Goal: Complete application form

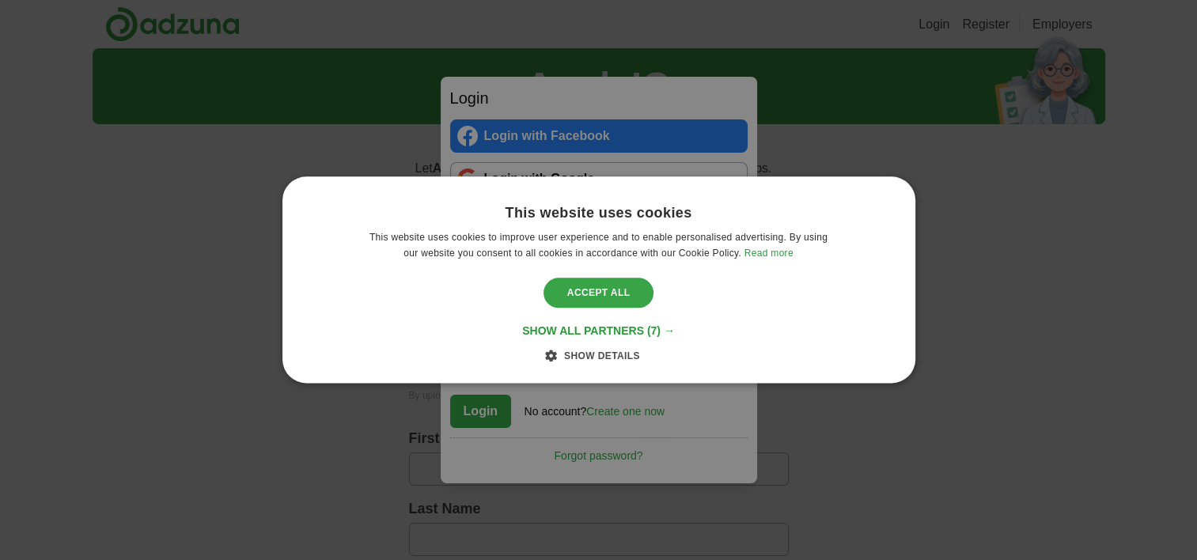
click at [617, 289] on div "Accept all" at bounding box center [599, 293] width 111 height 30
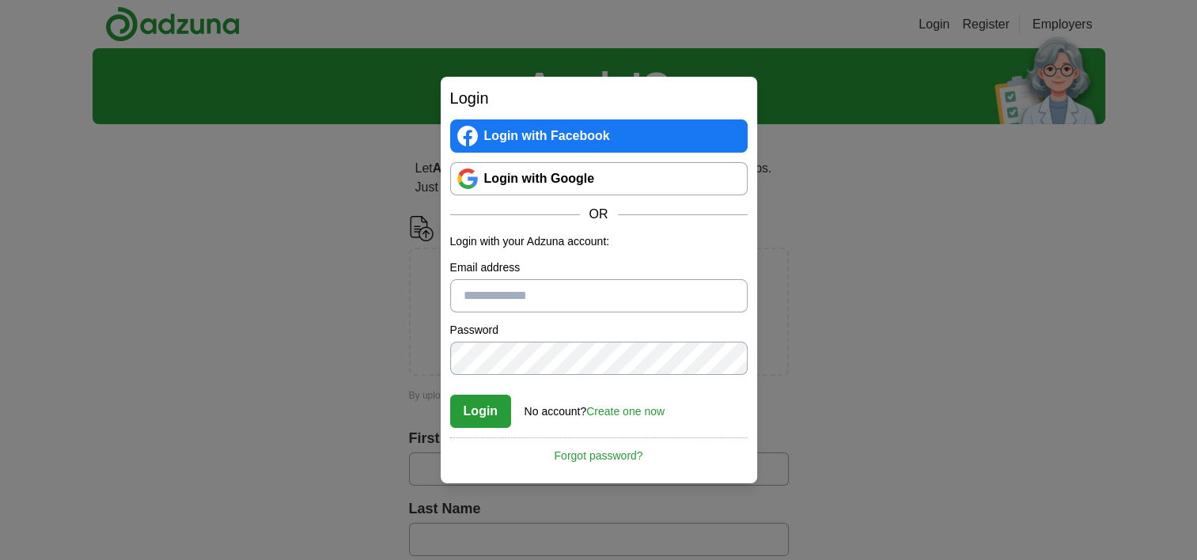
click at [541, 173] on link "Login with Google" at bounding box center [599, 178] width 298 height 33
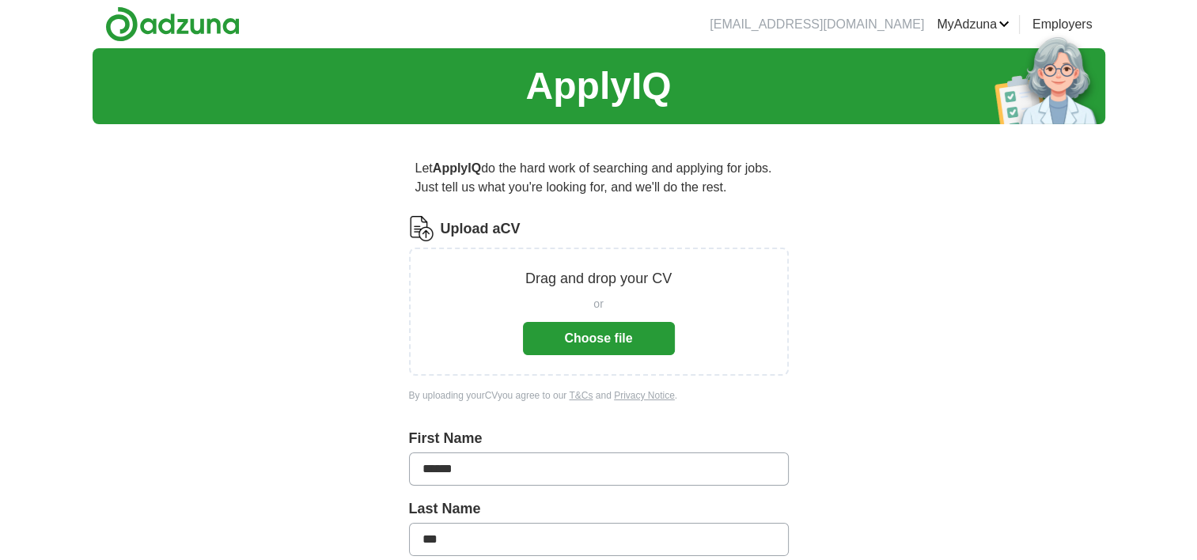
click at [601, 349] on button "Choose file" at bounding box center [599, 338] width 152 height 33
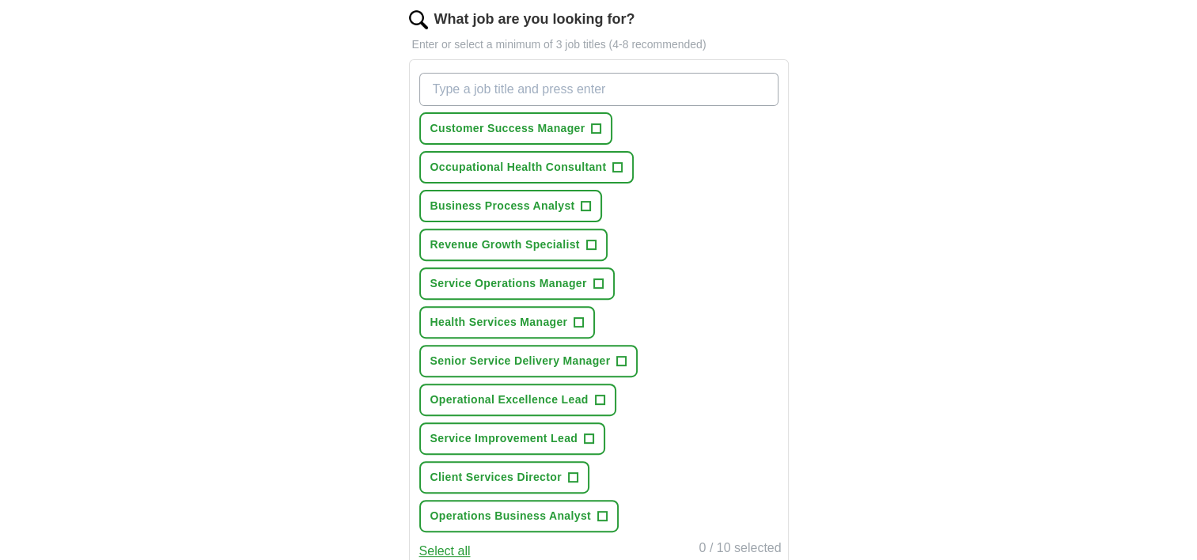
scroll to position [538, 0]
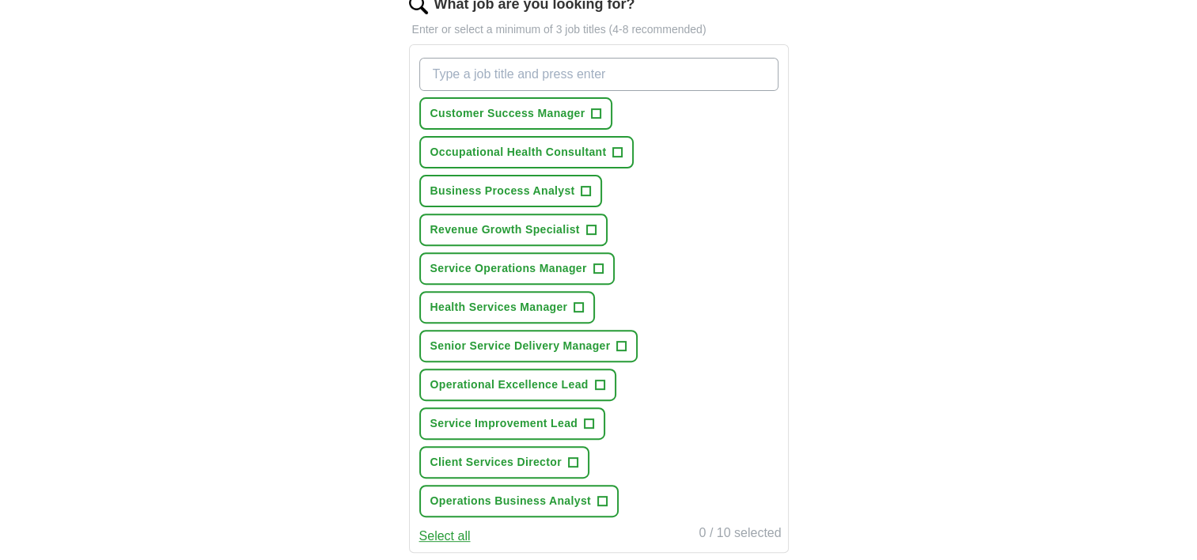
click at [444, 70] on input "What job are you looking for?" at bounding box center [598, 74] width 359 height 33
type input "Customer Service Lead"
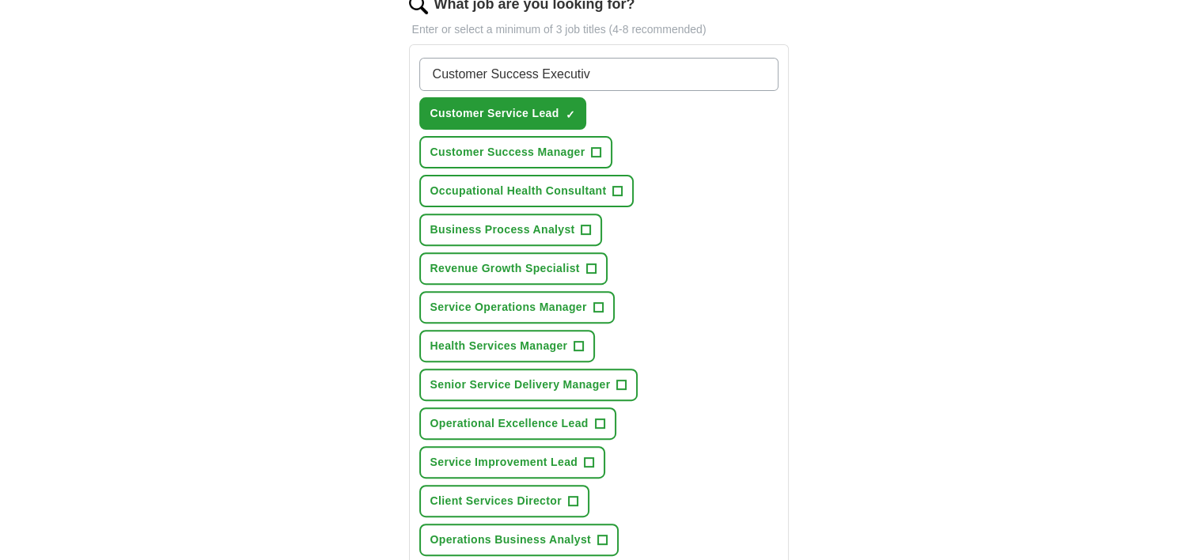
type input "Customer Success Executive"
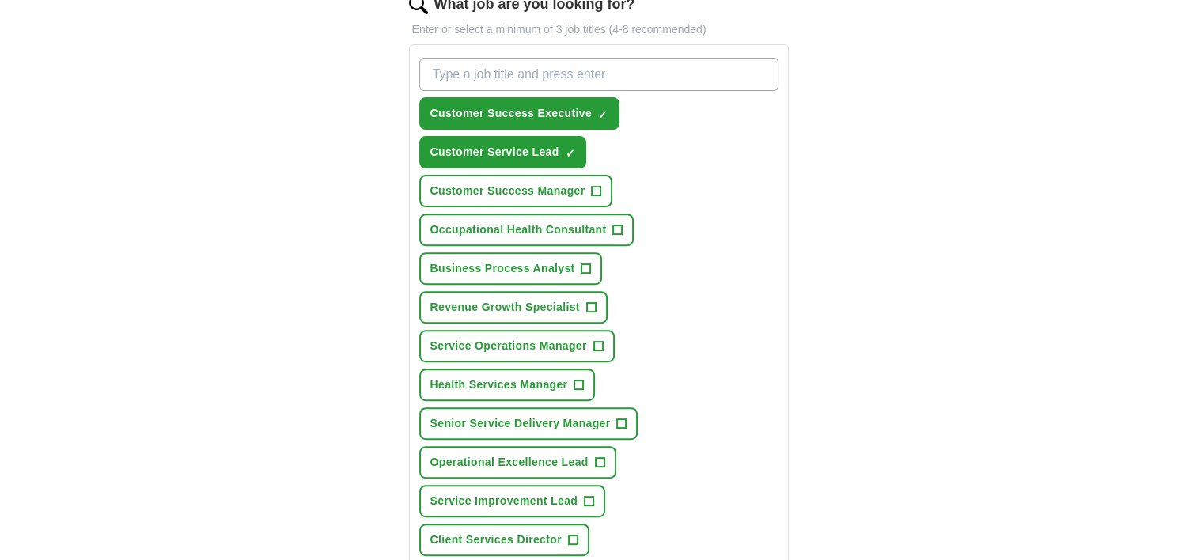
click at [359, 241] on div "Let ApplyIQ do the hard work of searching and applying for jobs. Just tell us w…" at bounding box center [599, 286] width 506 height 1375
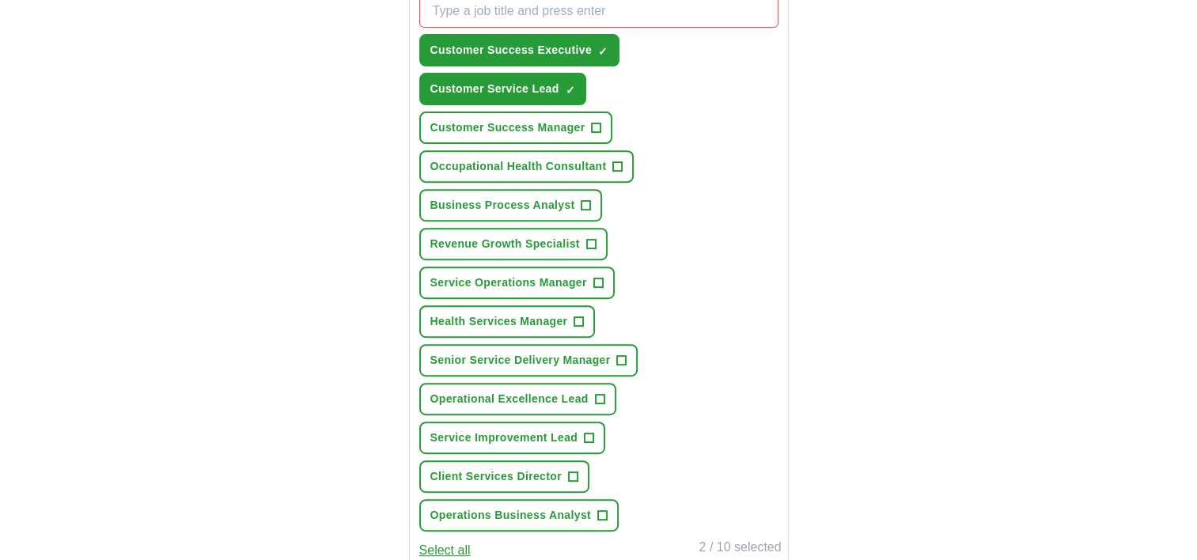
scroll to position [570, 0]
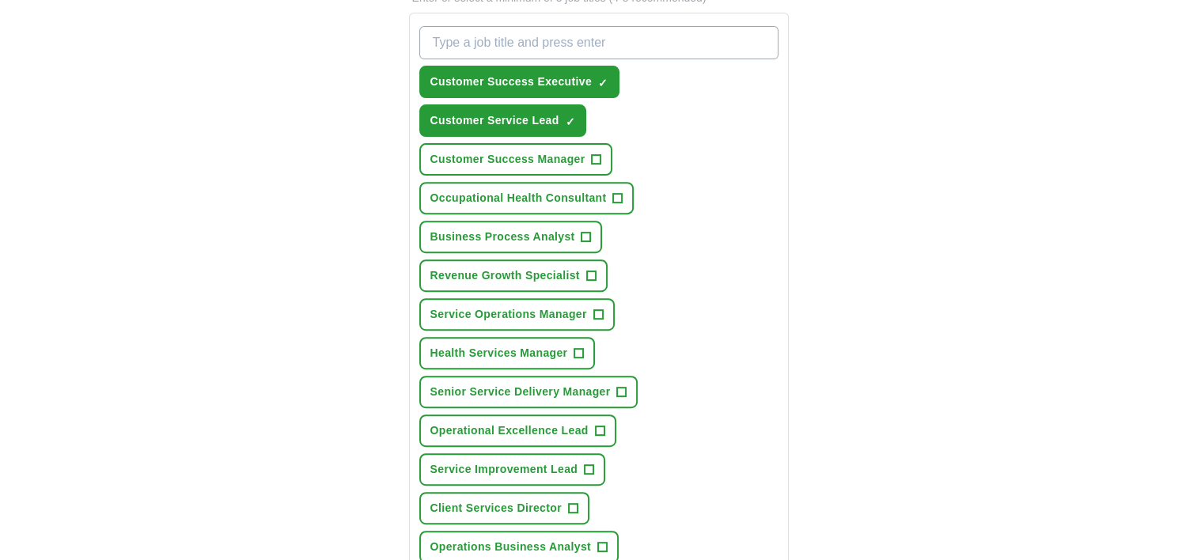
click at [437, 55] on input "What job are you looking for?" at bounding box center [598, 42] width 359 height 33
type input "Customer Service Advisor"
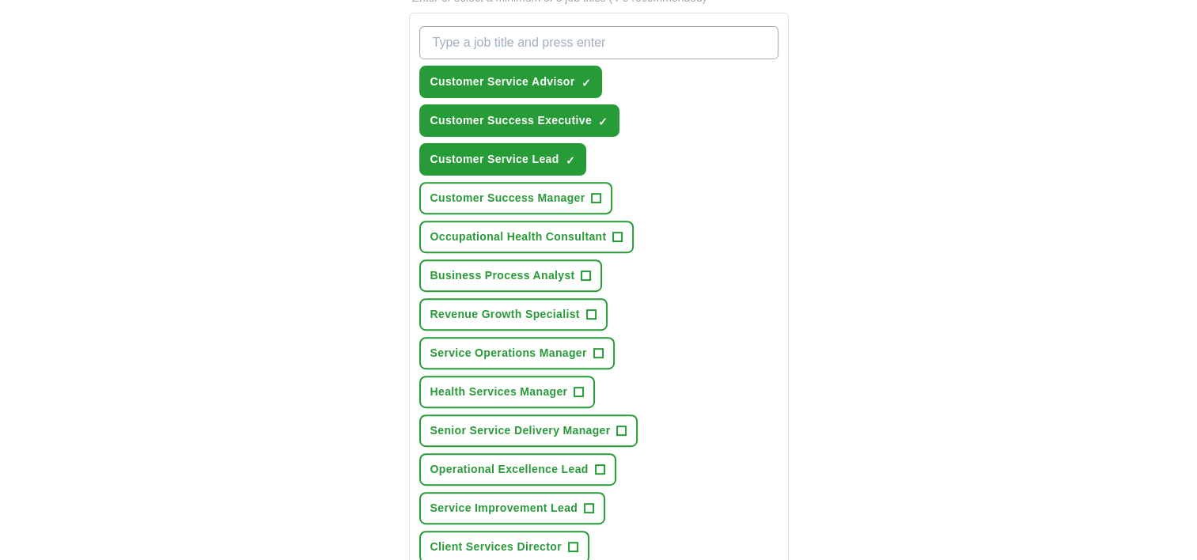
click at [328, 178] on div "ApplyIQ Let ApplyIQ do the hard work of searching and applying for jobs. Just t…" at bounding box center [599, 229] width 1013 height 1502
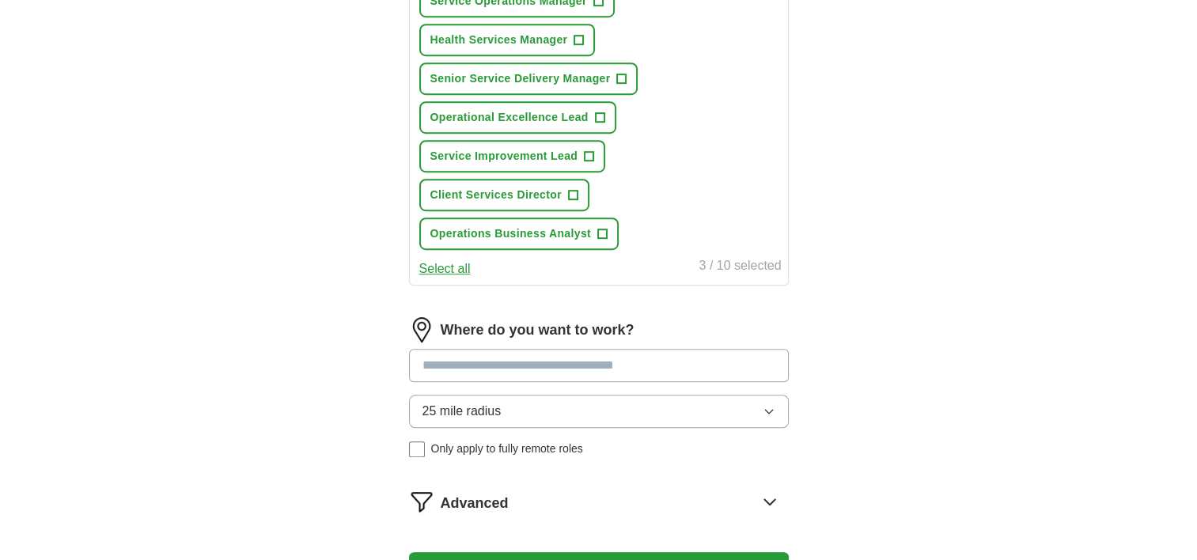
scroll to position [1013, 0]
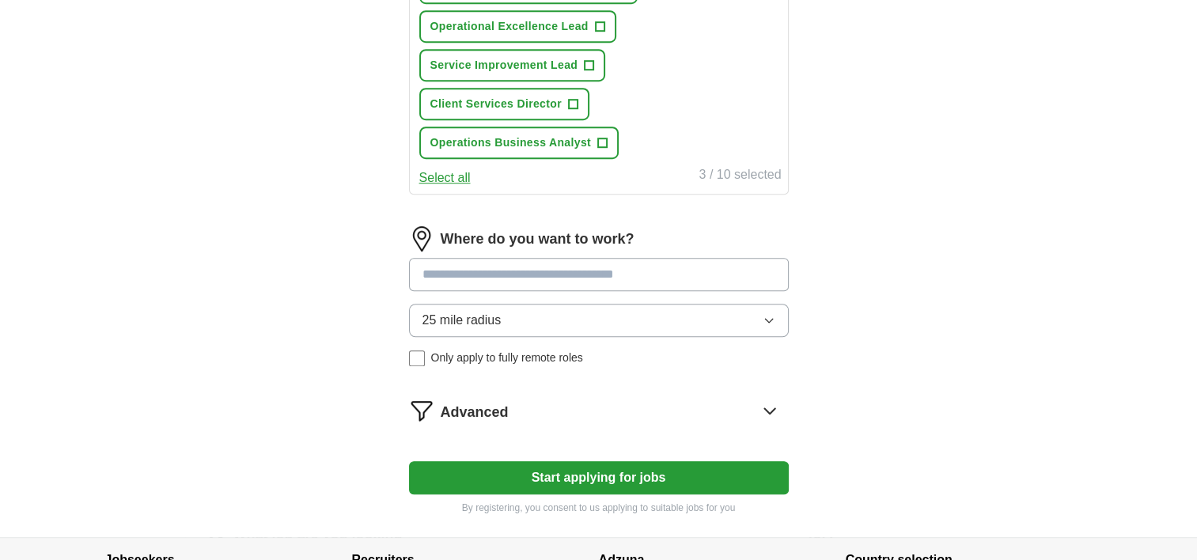
click at [445, 264] on input at bounding box center [599, 274] width 380 height 33
type input "**********"
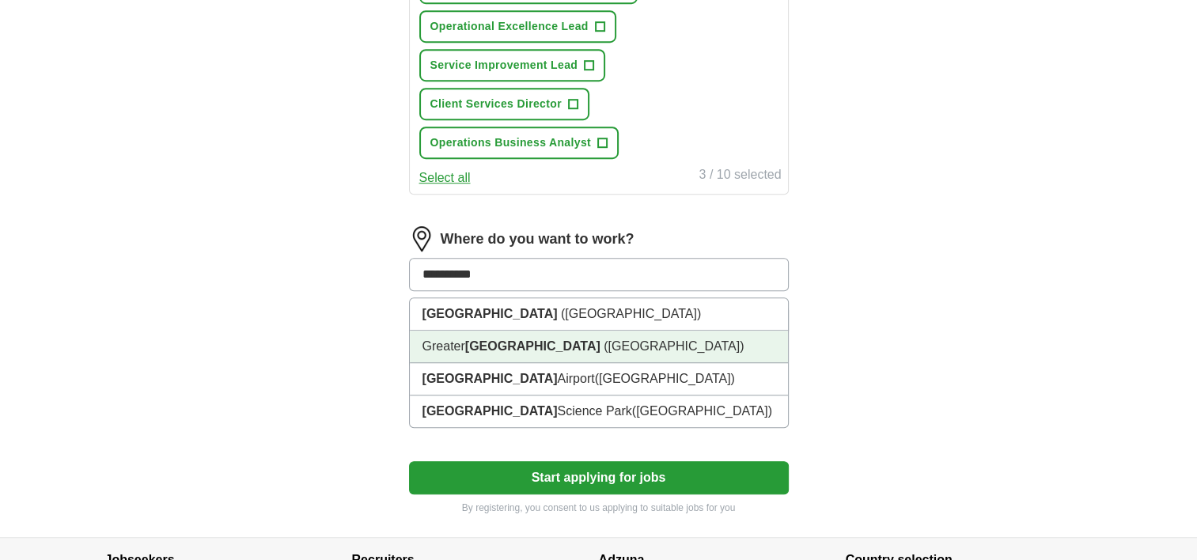
click at [510, 331] on li "Greater Manchester (North West England)" at bounding box center [599, 347] width 378 height 32
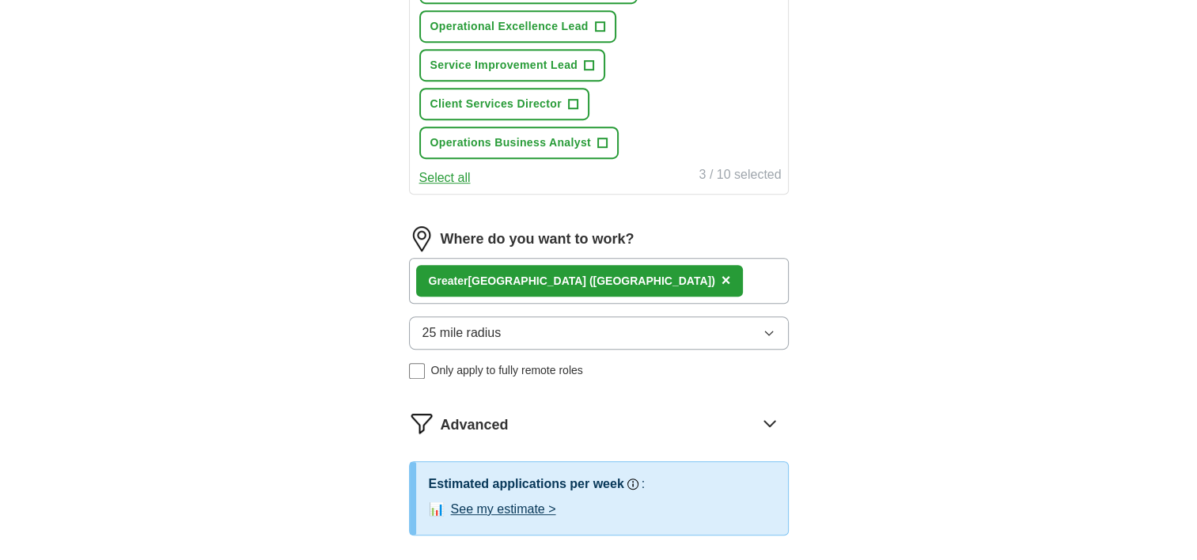
click at [510, 324] on button "25 mile radius" at bounding box center [599, 333] width 380 height 33
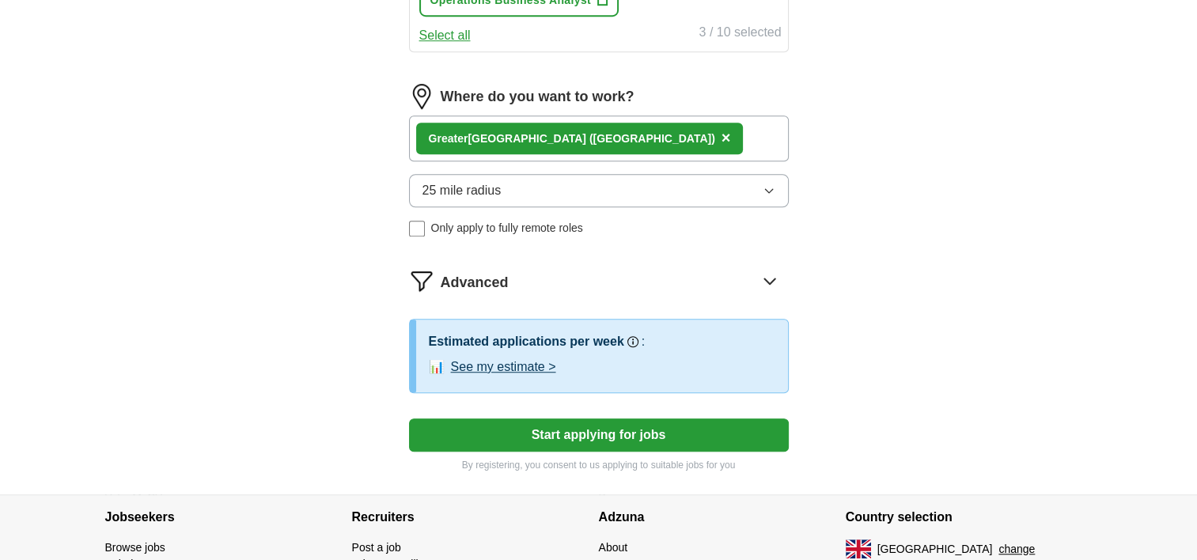
scroll to position [1171, 0]
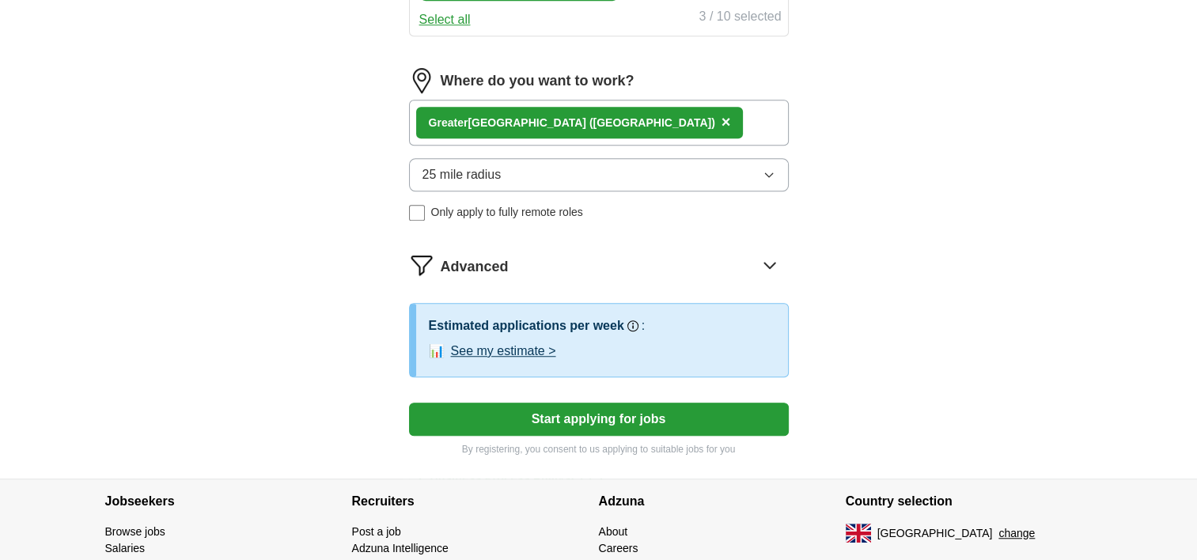
click at [484, 342] on button "See my estimate >" at bounding box center [503, 351] width 105 height 19
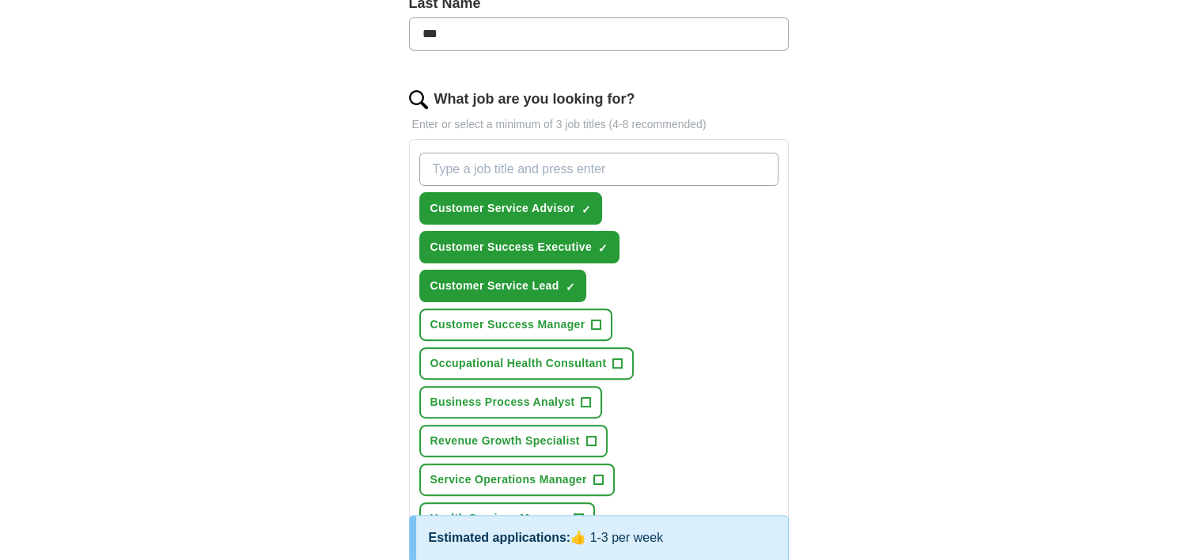
scroll to position [412, 0]
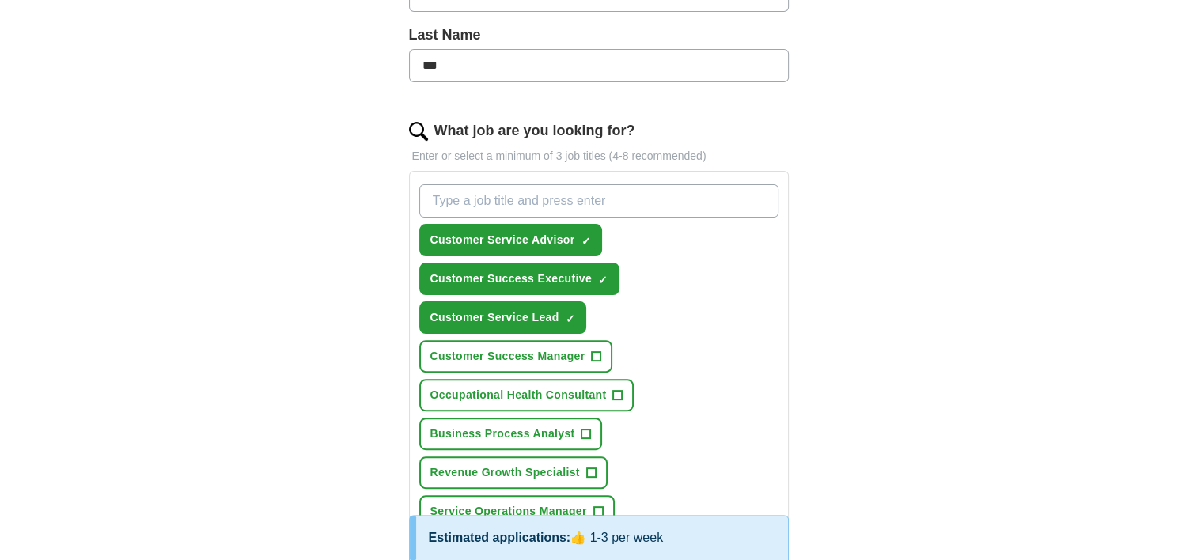
click at [459, 210] on input "What job are you looking for?" at bounding box center [598, 200] width 359 height 33
type input "c"
type input "Customer Service"
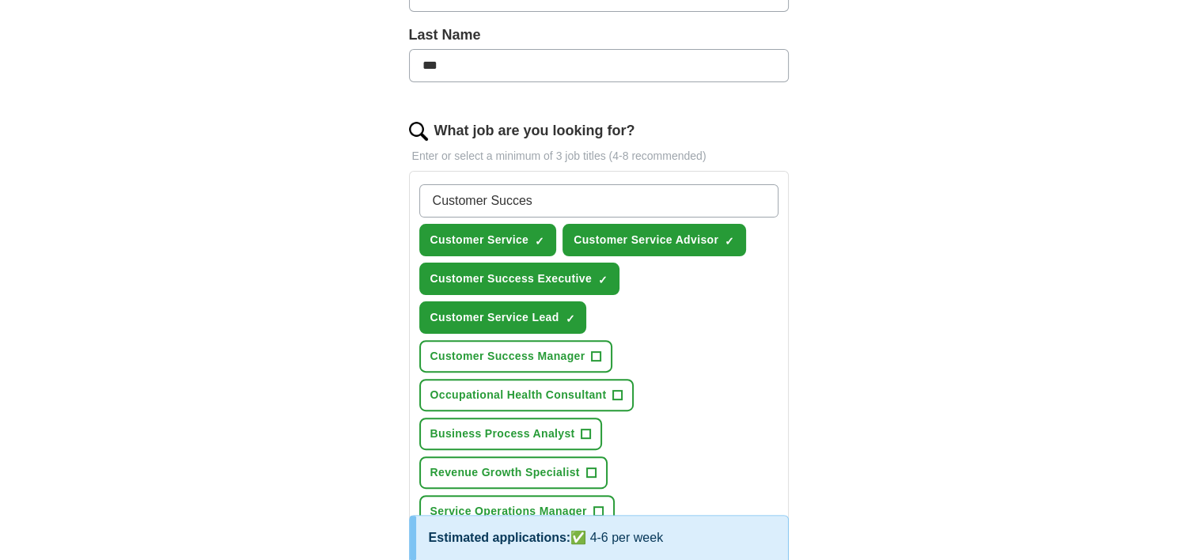
type input "Customer Success"
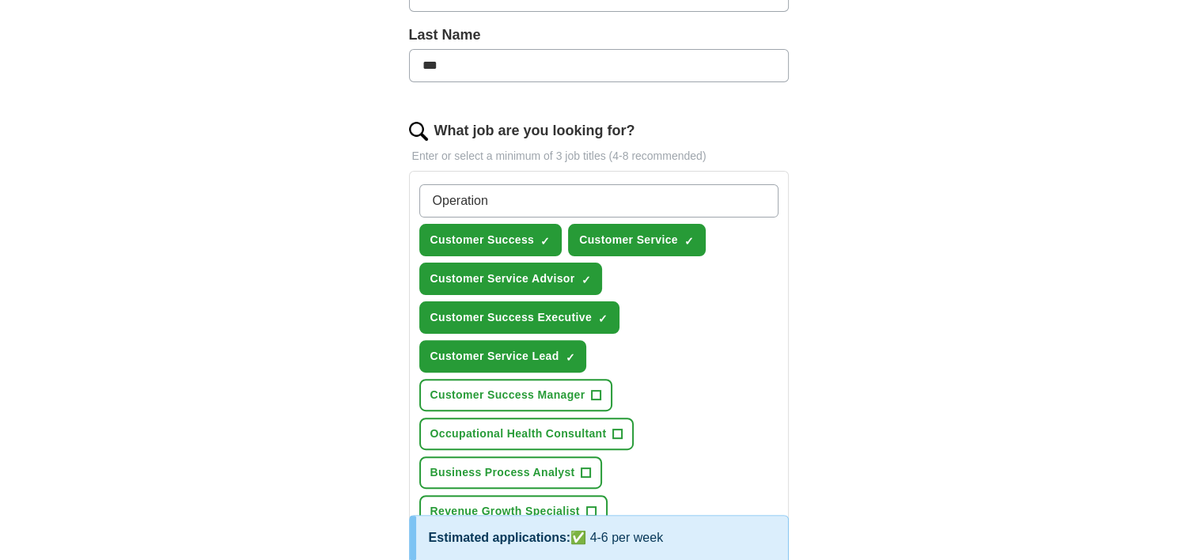
type input "Operations"
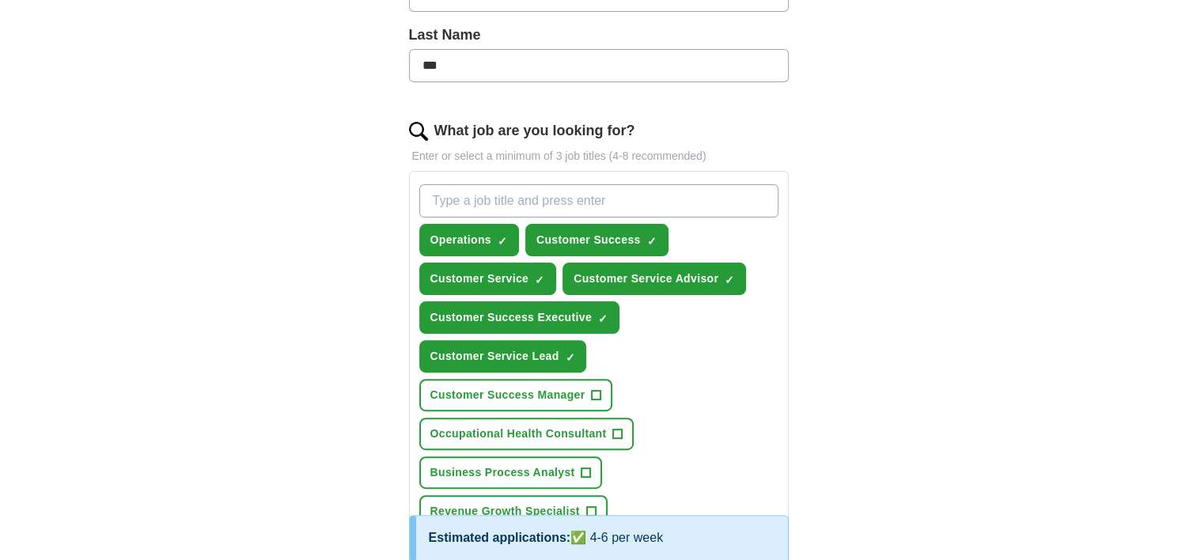
click at [348, 289] on div "Let ApplyIQ do the hard work of searching and applying for jobs. Just tell us w…" at bounding box center [599, 551] width 506 height 1653
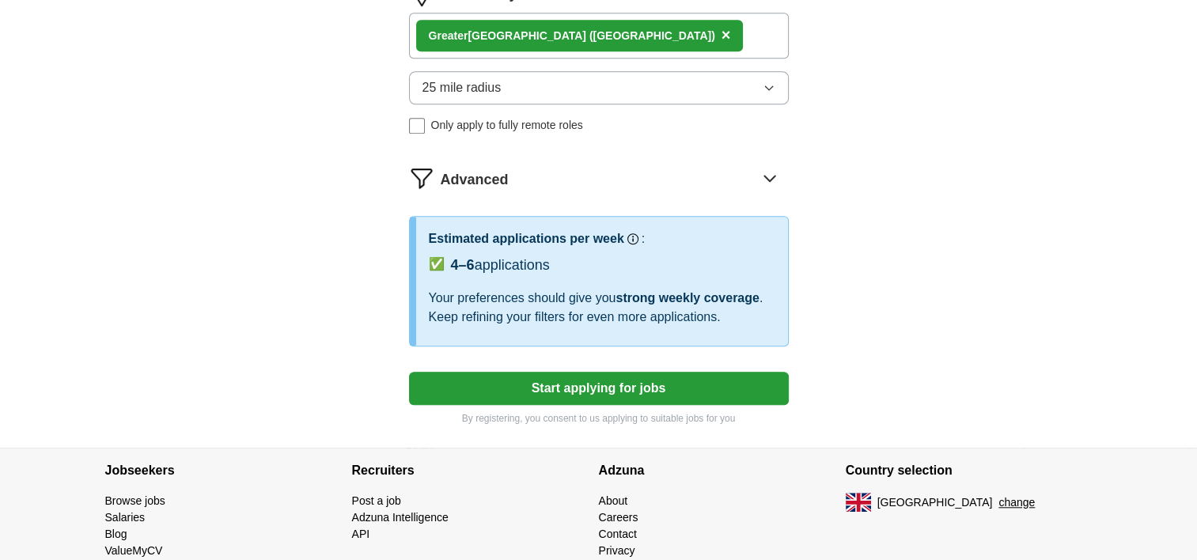
scroll to position [1298, 0]
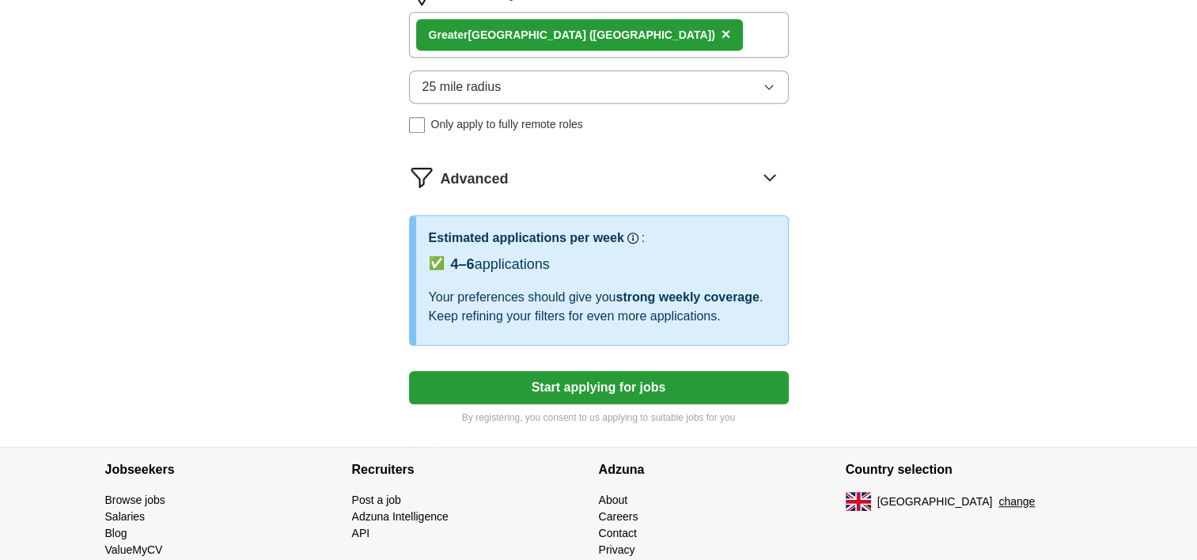
click at [557, 374] on button "Start applying for jobs" at bounding box center [599, 387] width 380 height 33
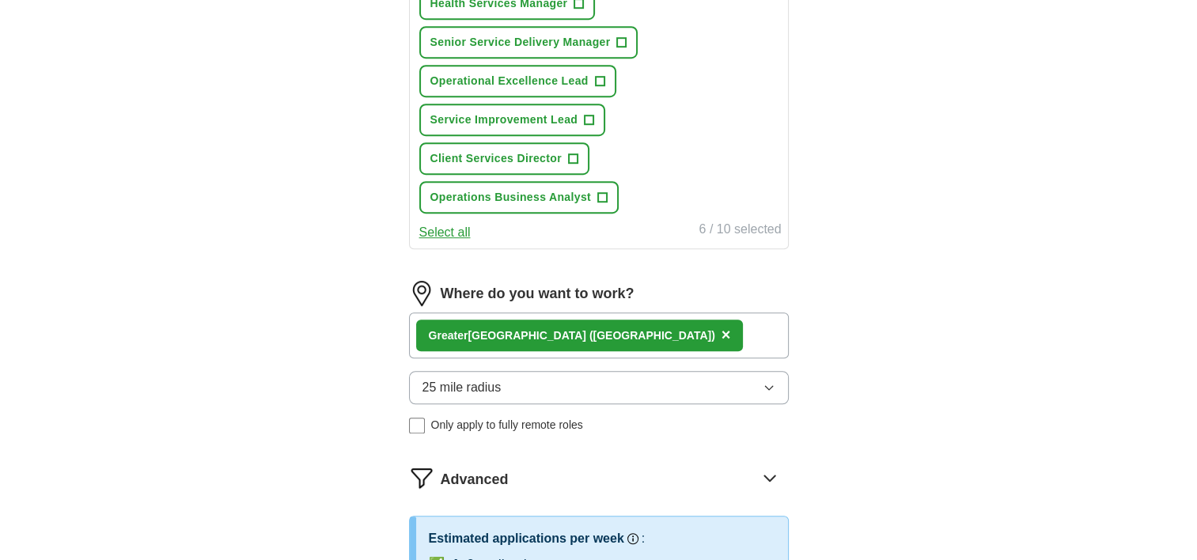
select select "**"
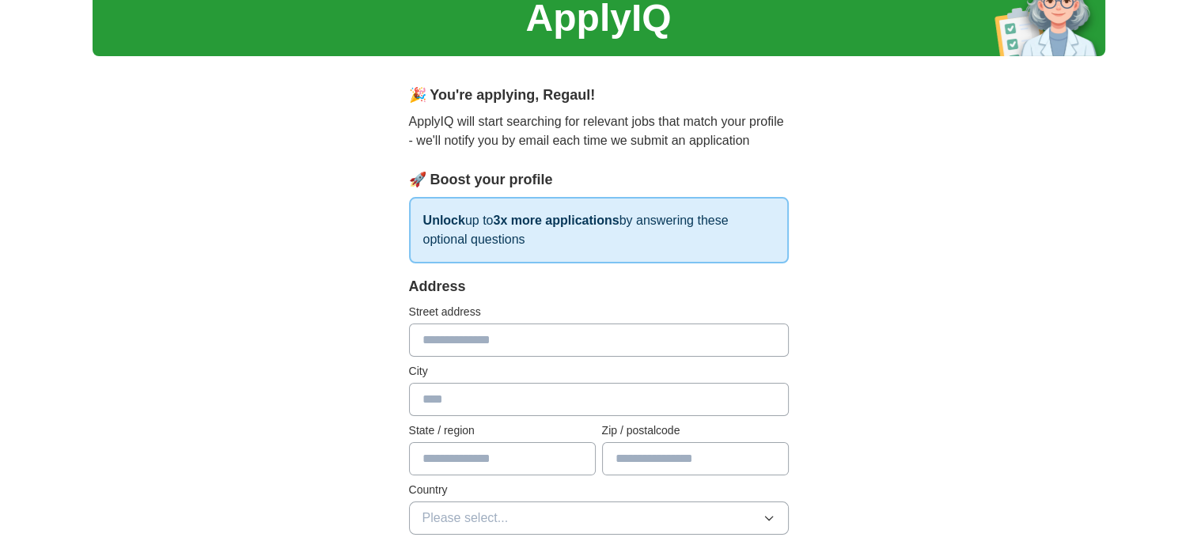
scroll to position [0, 0]
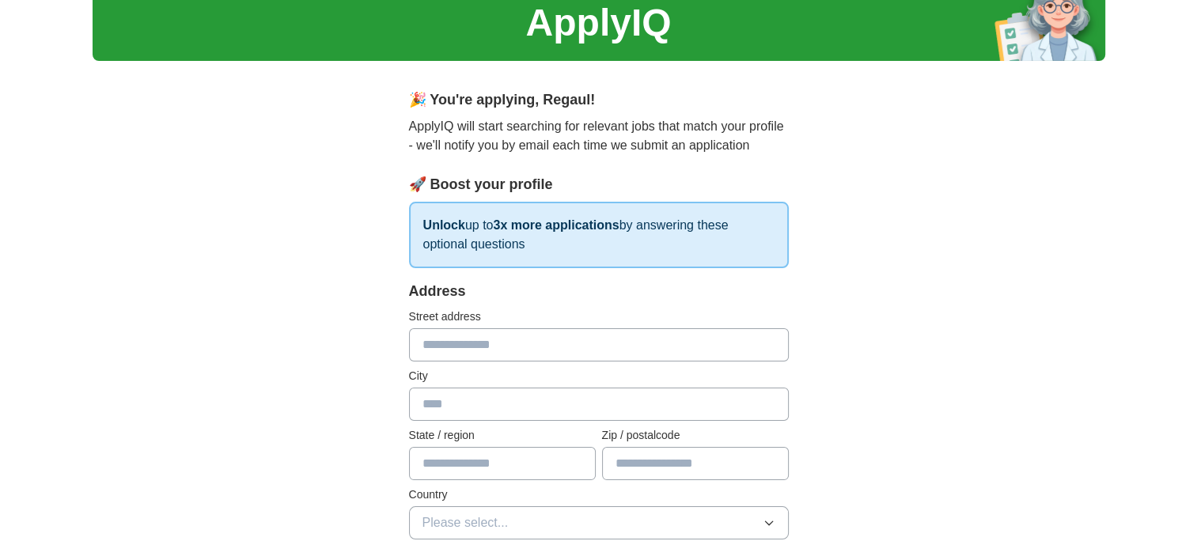
scroll to position [95, 0]
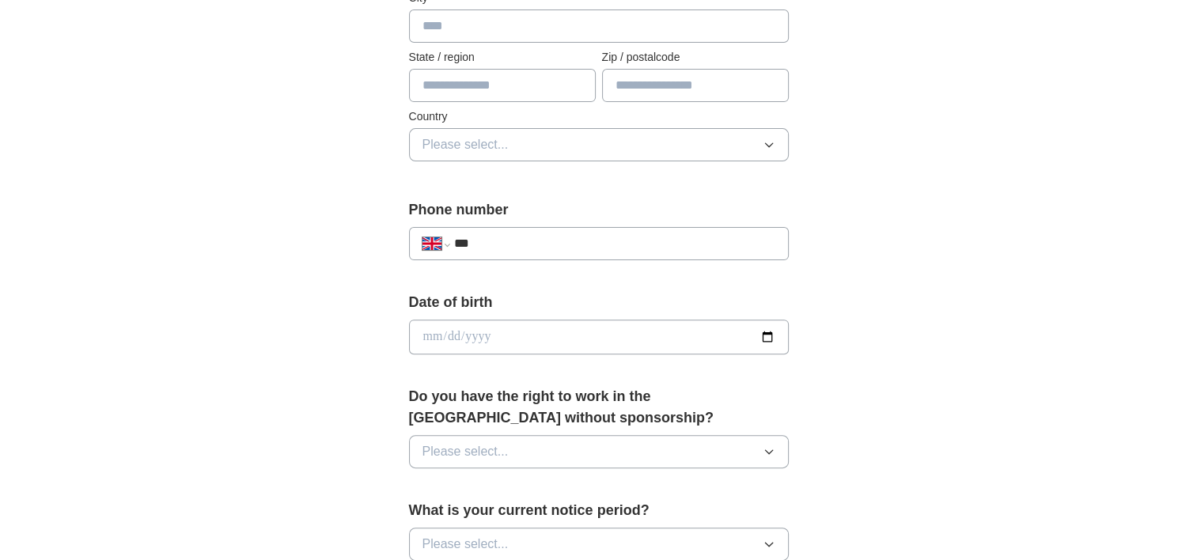
scroll to position [475, 0]
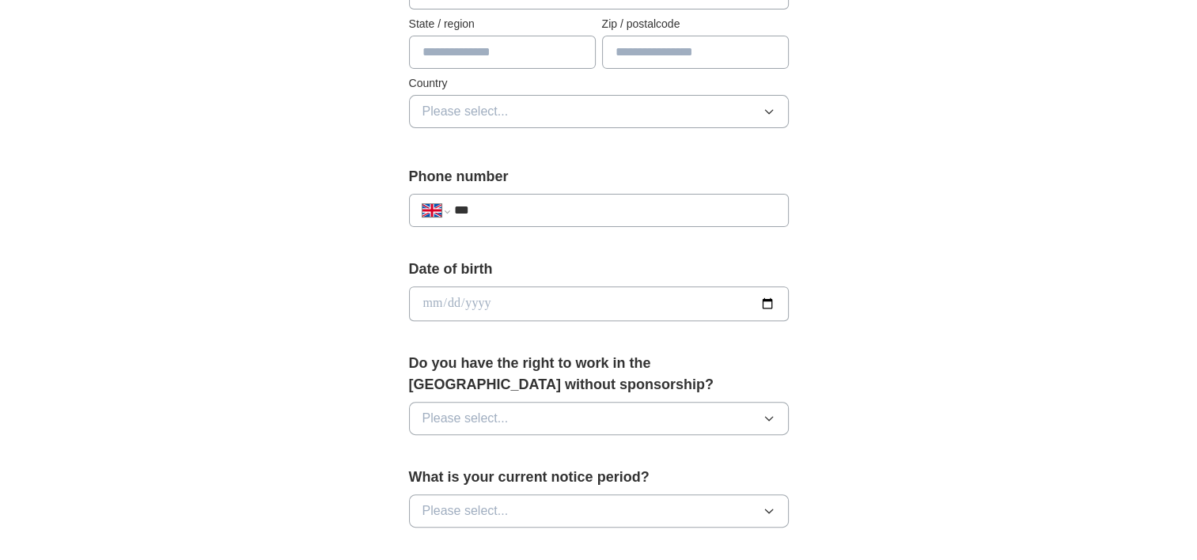
click at [530, 206] on input "***" at bounding box center [613, 210] width 321 height 19
type input "**********"
click at [348, 260] on div "**********" at bounding box center [599, 327] width 506 height 1331
click at [452, 299] on input "date" at bounding box center [599, 303] width 380 height 35
click at [427, 298] on input "date" at bounding box center [599, 303] width 380 height 35
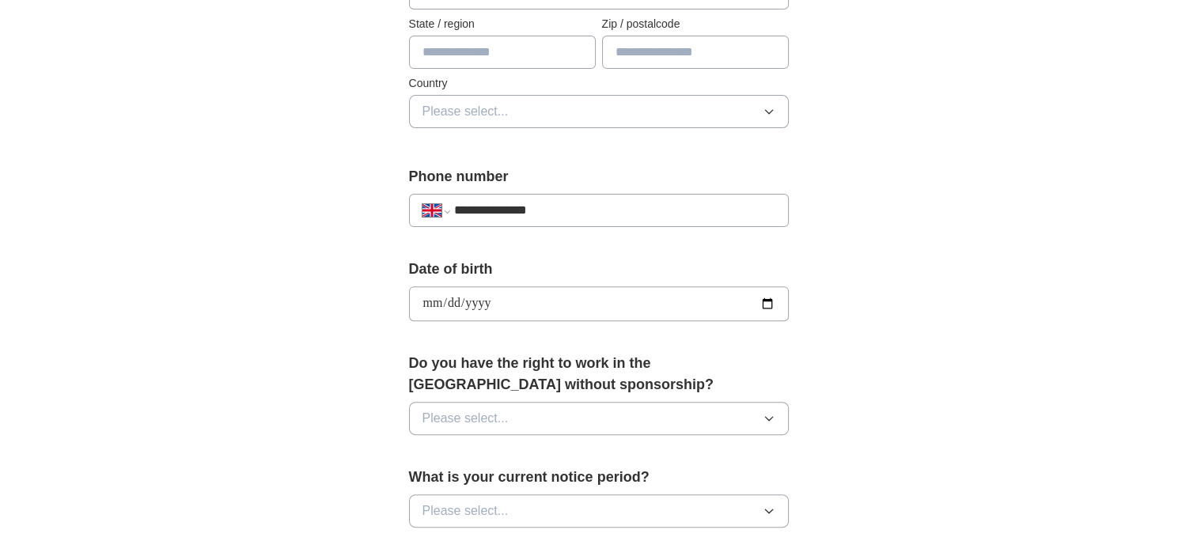
type input "**********"
click at [360, 348] on div "**********" at bounding box center [599, 327] width 506 height 1331
click at [464, 409] on span "Please select..." at bounding box center [466, 418] width 86 height 19
click at [465, 454] on div "Yes" at bounding box center [599, 455] width 353 height 19
click at [453, 507] on span "Please select..." at bounding box center [466, 511] width 86 height 19
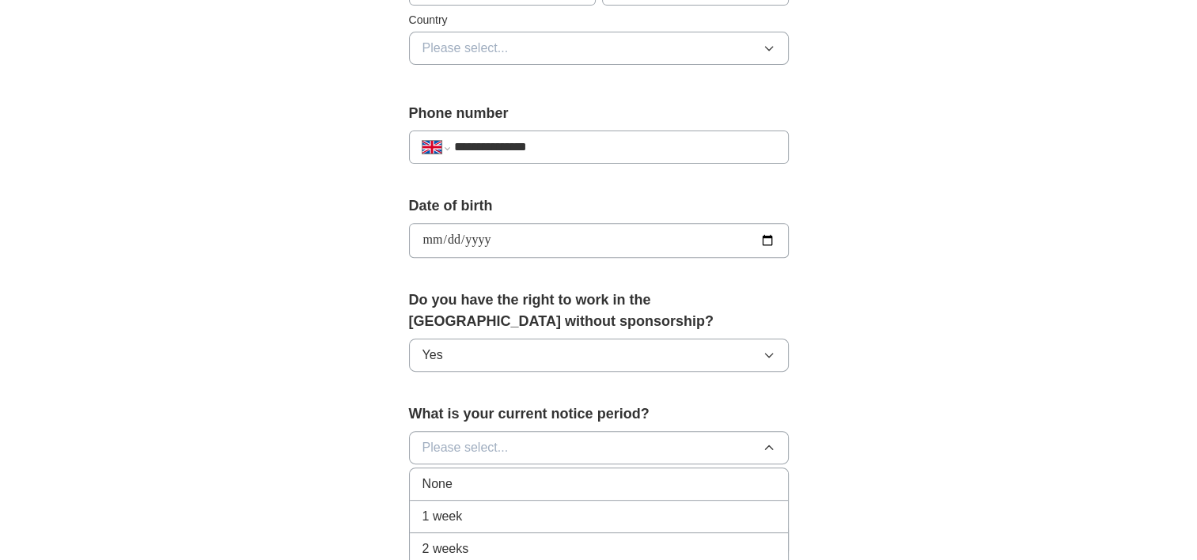
click at [447, 513] on span "1 week" at bounding box center [443, 516] width 40 height 19
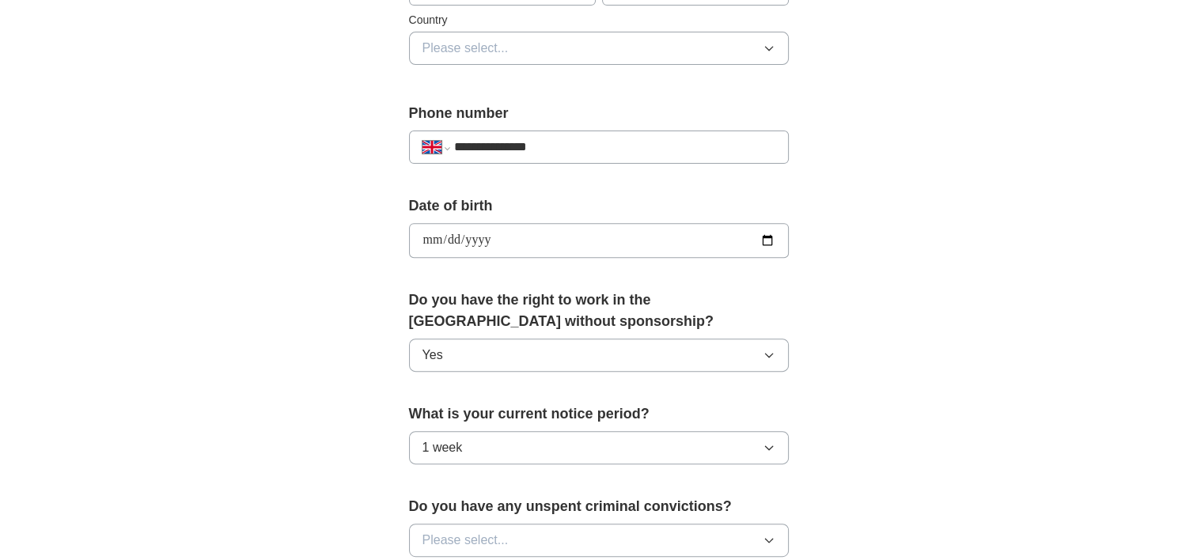
click at [364, 493] on div "**********" at bounding box center [599, 264] width 506 height 1331
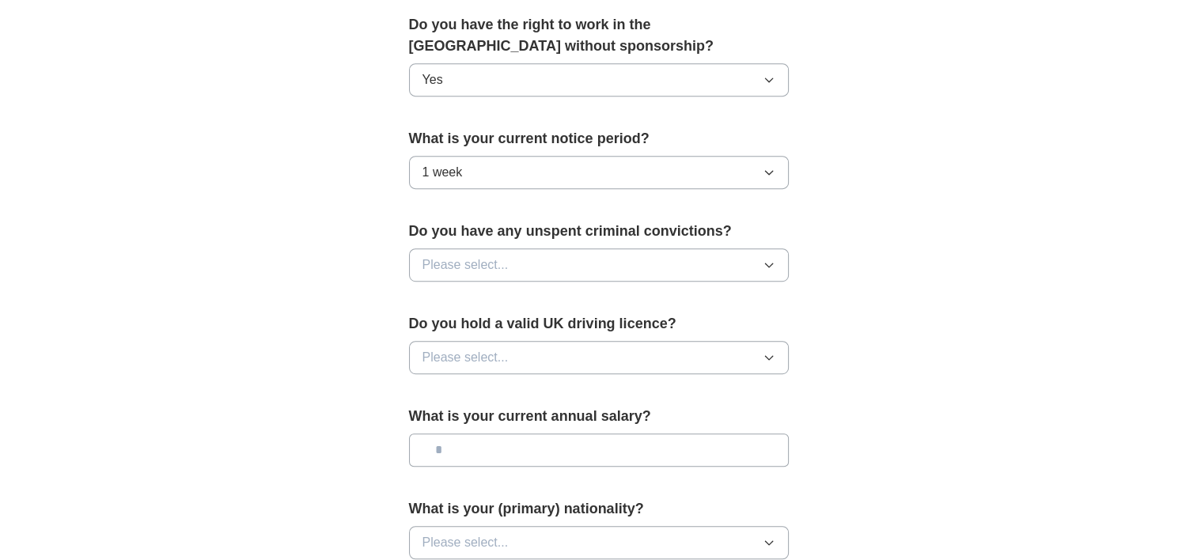
scroll to position [823, 0]
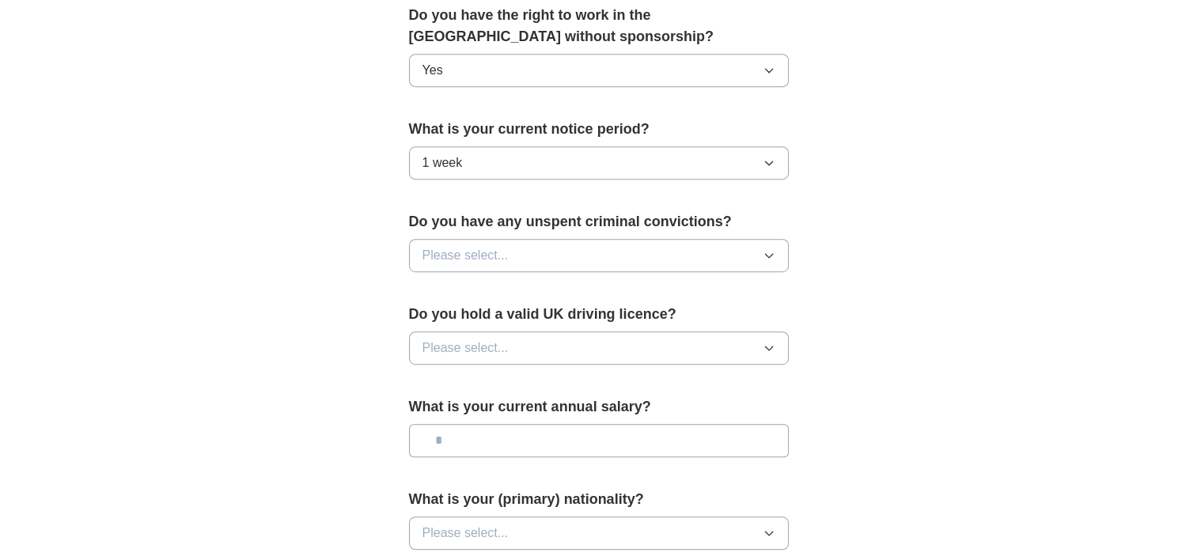
click at [451, 247] on span "Please select..." at bounding box center [466, 255] width 86 height 19
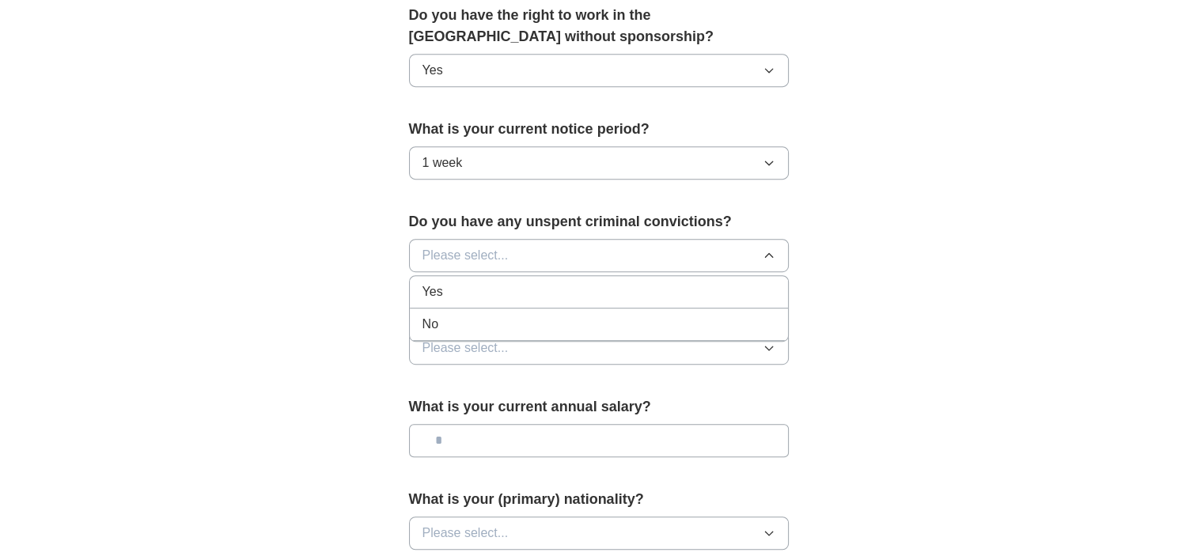
click at [458, 318] on div "No" at bounding box center [599, 324] width 353 height 19
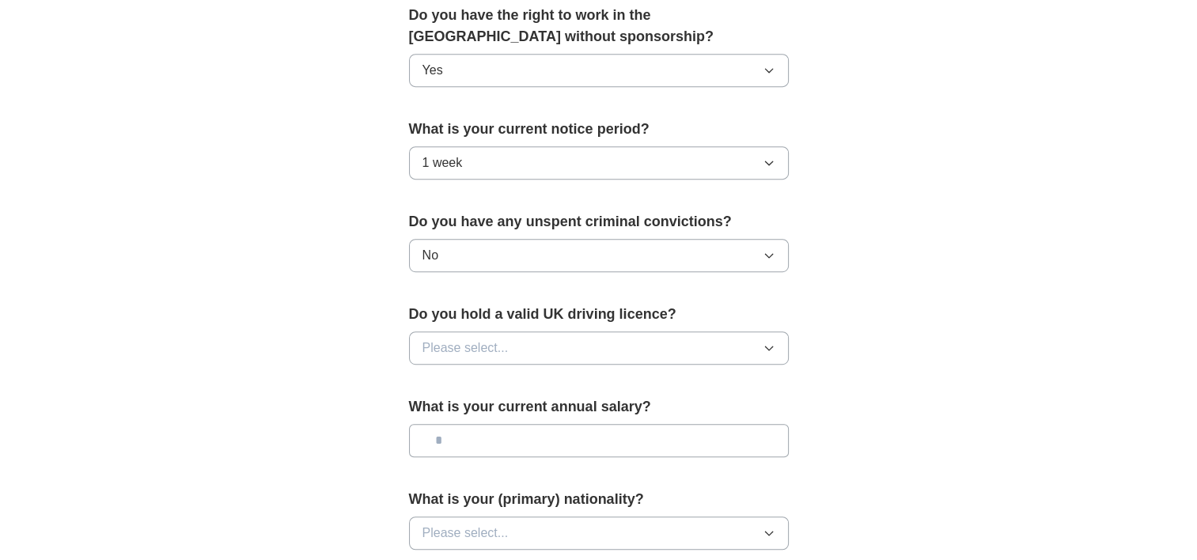
click at [469, 342] on span "Please select..." at bounding box center [466, 348] width 86 height 19
click at [476, 377] on div "Yes" at bounding box center [599, 384] width 353 height 19
click at [467, 442] on input "text" at bounding box center [599, 440] width 380 height 33
type input "*******"
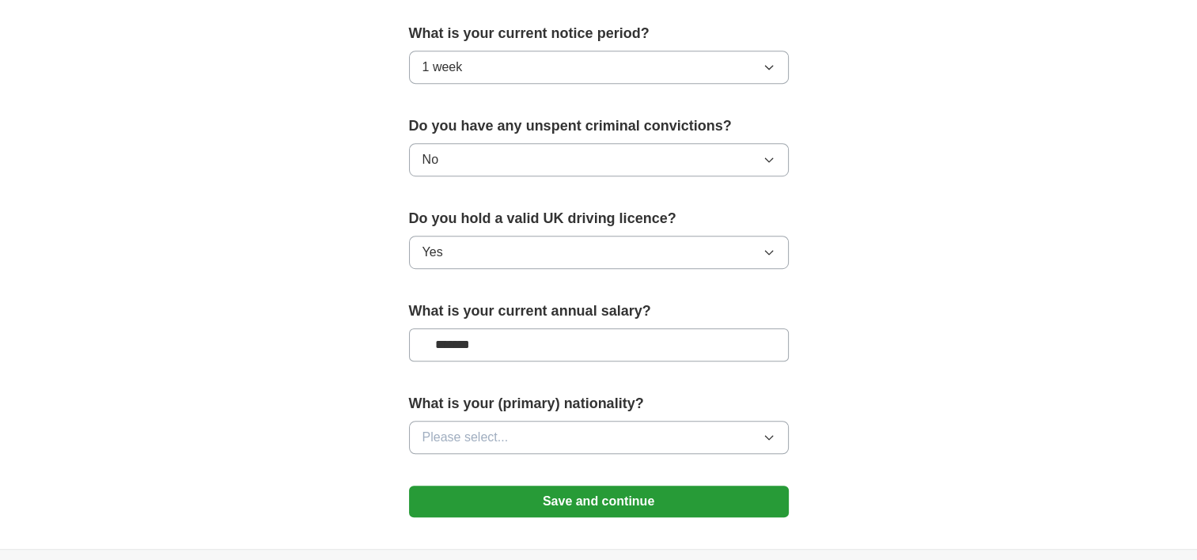
scroll to position [1013, 0]
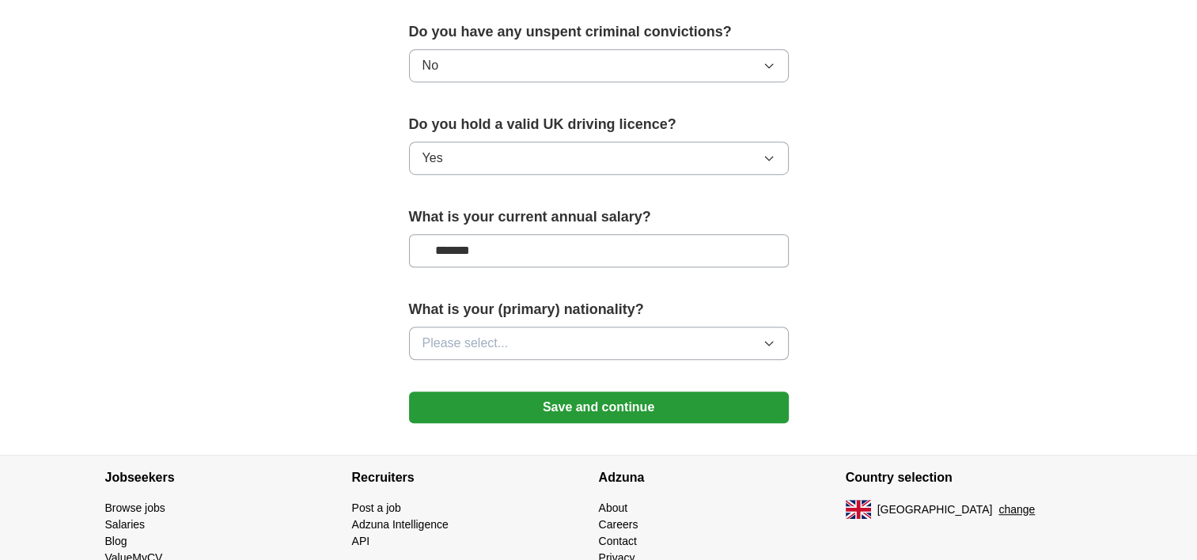
click at [450, 334] on span "Please select..." at bounding box center [466, 343] width 86 height 19
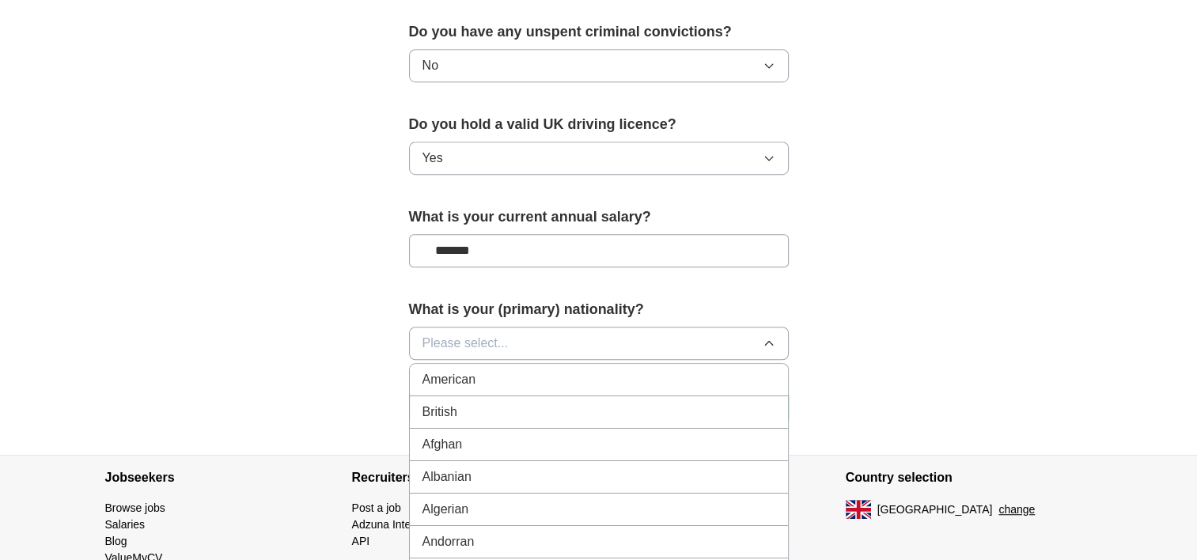
click at [453, 405] on span "British" at bounding box center [440, 412] width 35 height 19
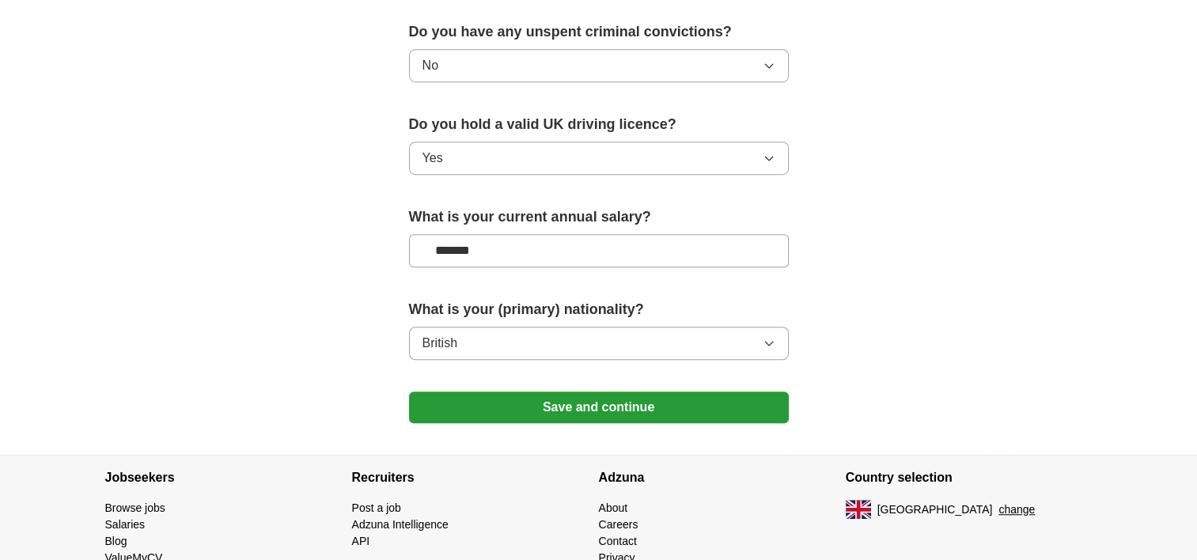
click at [525, 404] on button "Save and continue" at bounding box center [599, 408] width 380 height 32
